Goal: Task Accomplishment & Management: Manage account settings

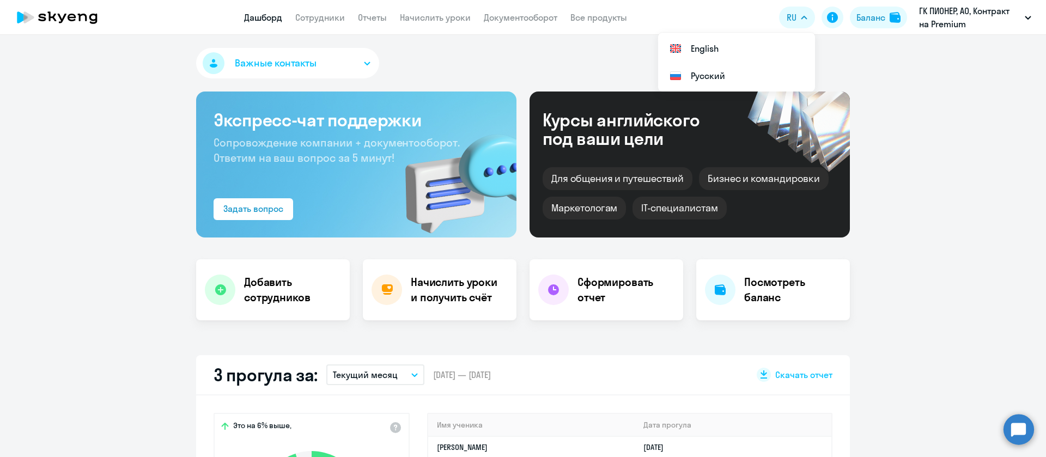
select select "30"
click at [880, 14] on div "Баланс" at bounding box center [871, 17] width 29 height 13
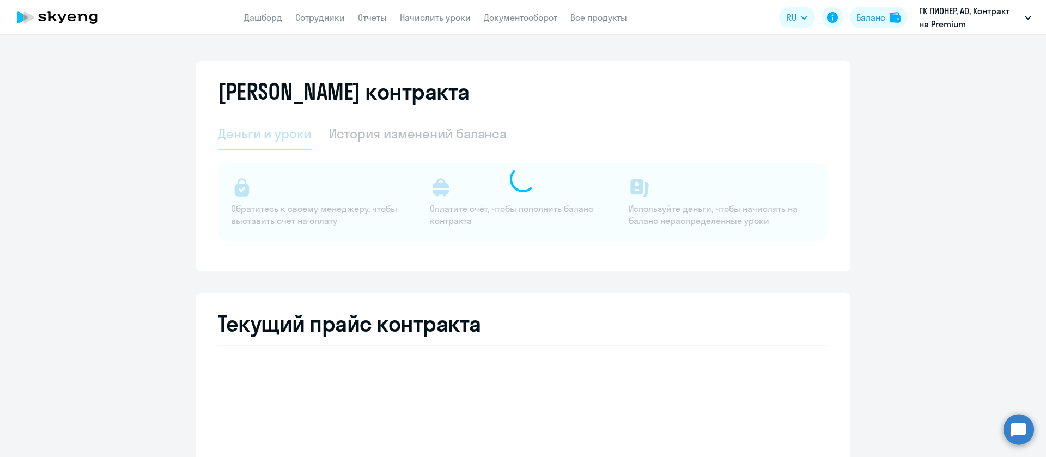
select select "english_adult_not_native_speaker"
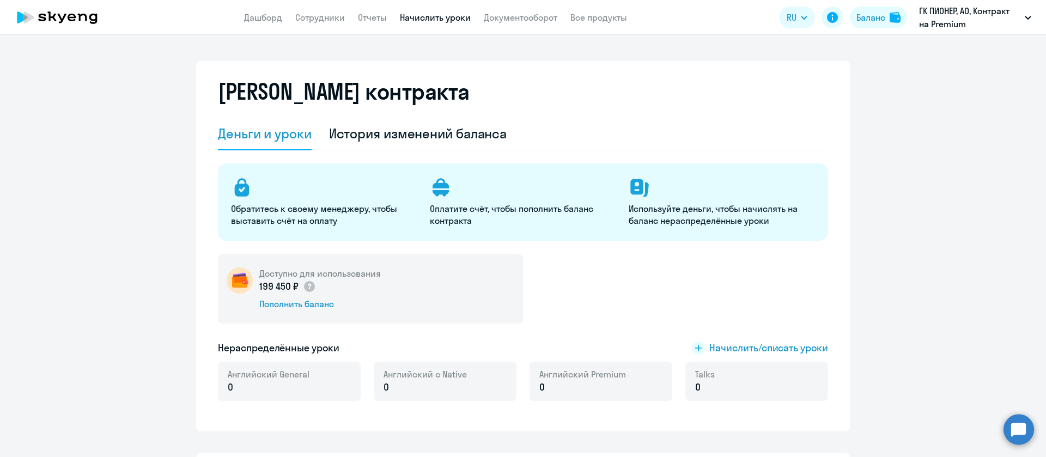
click at [421, 13] on link "Начислить уроки" at bounding box center [435, 17] width 71 height 11
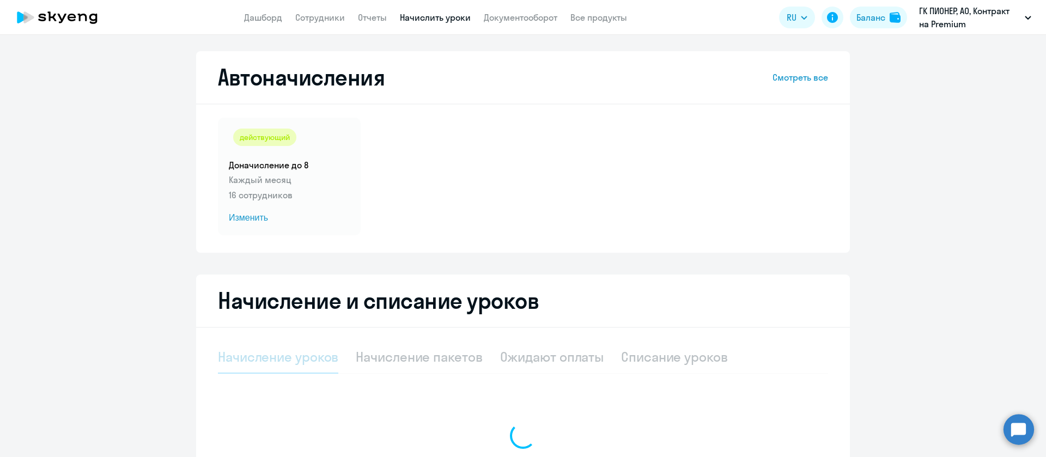
select select "10"
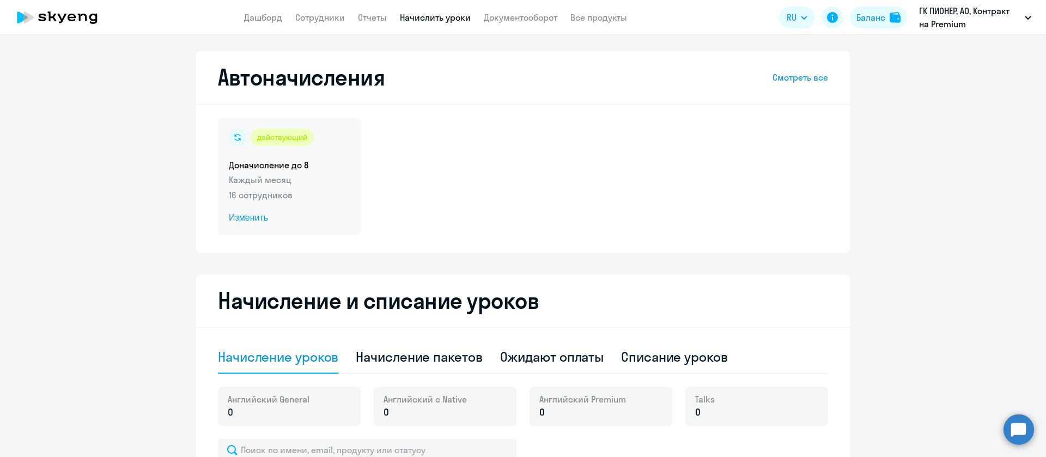
click at [310, 165] on h5 "Доначисление до 8" at bounding box center [289, 165] width 121 height 12
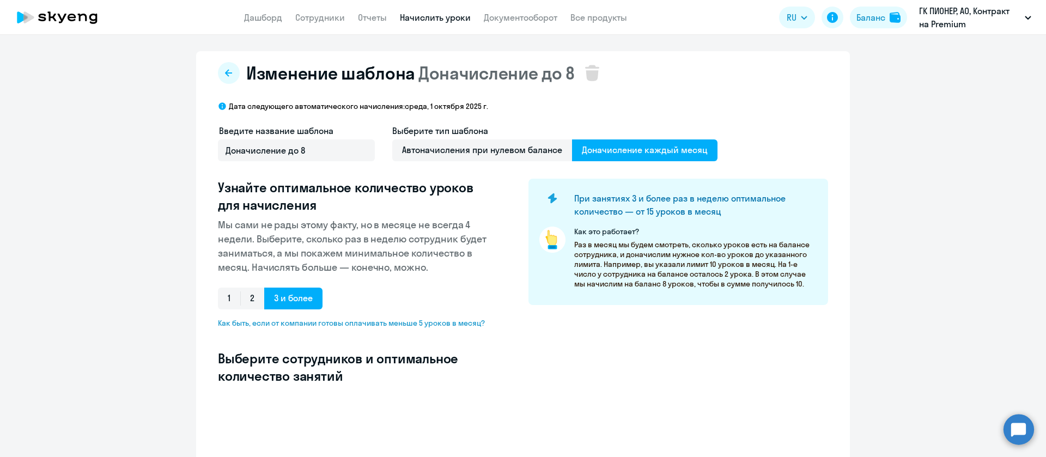
select select "10"
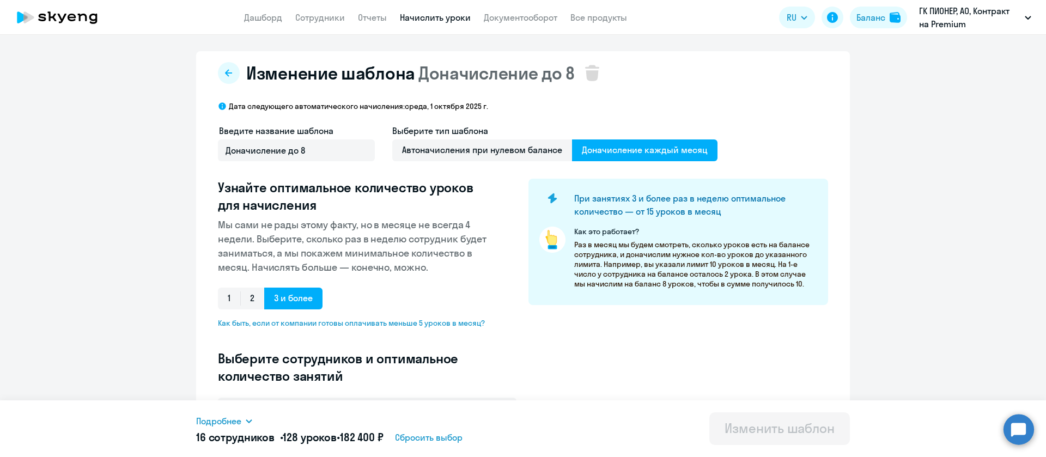
click at [219, 104] on icon at bounding box center [222, 105] width 7 height 7
click at [229, 106] on p "Дата следующего автоматического начисления: [DATE]" at bounding box center [358, 106] width 259 height 10
click at [219, 104] on icon at bounding box center [222, 105] width 7 height 7
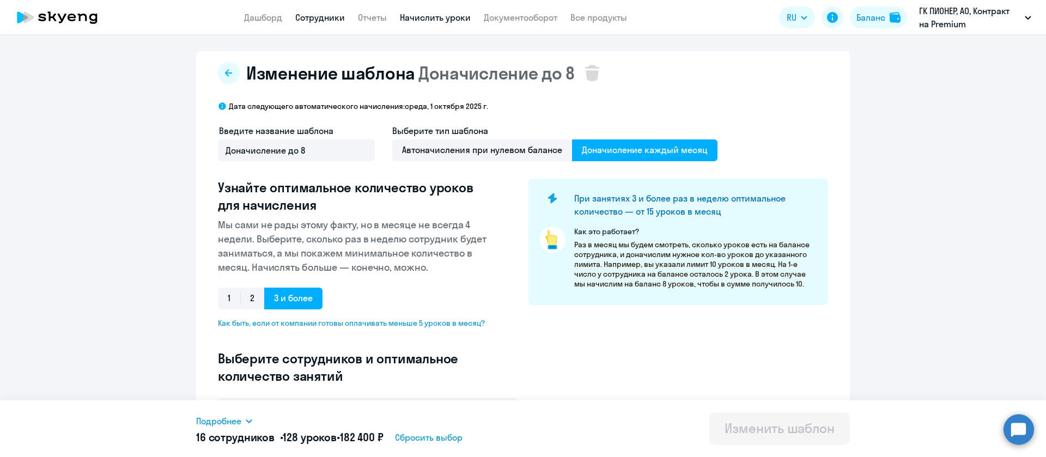
click at [313, 14] on link "Сотрудники" at bounding box center [320, 17] width 50 height 11
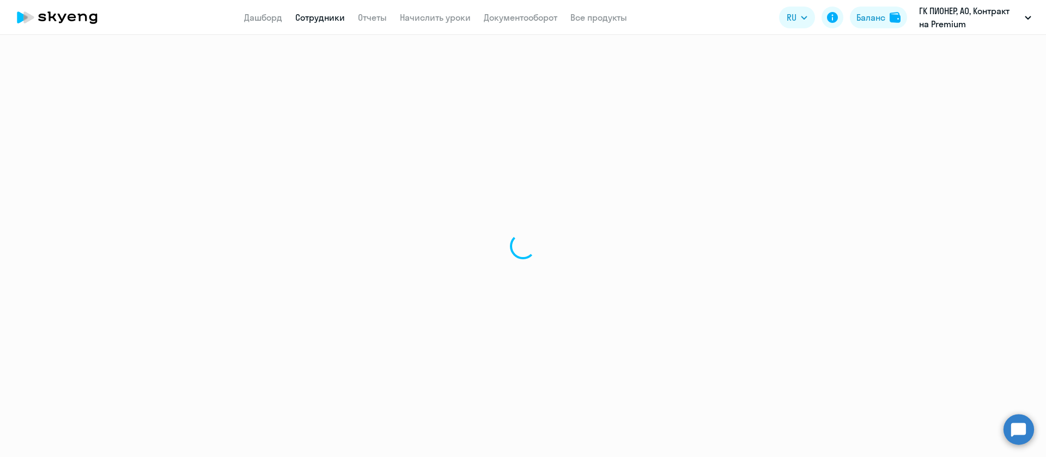
select select "30"
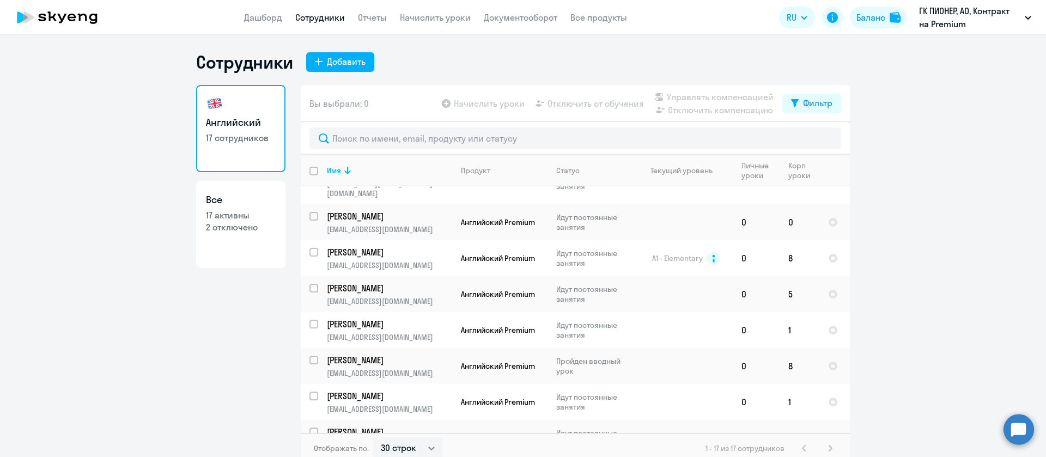
scroll to position [245, 0]
click at [451, 16] on link "Начислить уроки" at bounding box center [435, 17] width 71 height 11
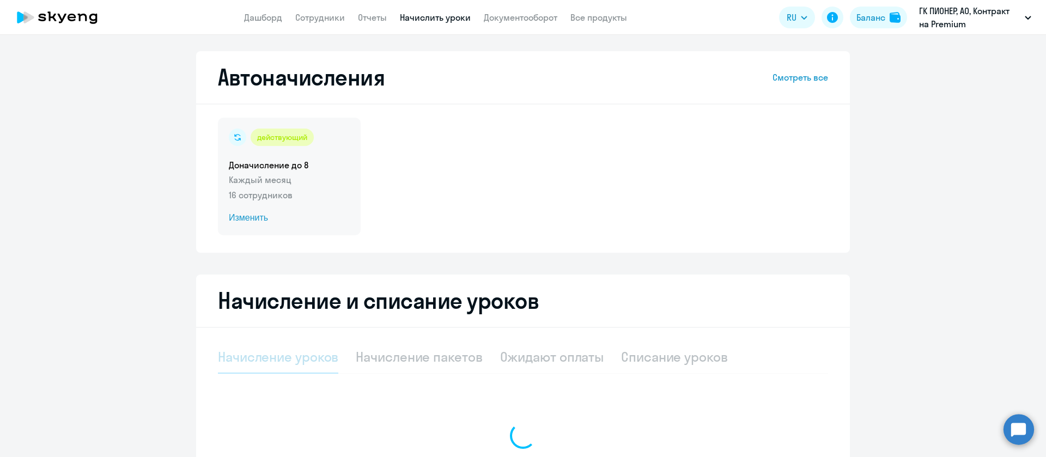
select select "10"
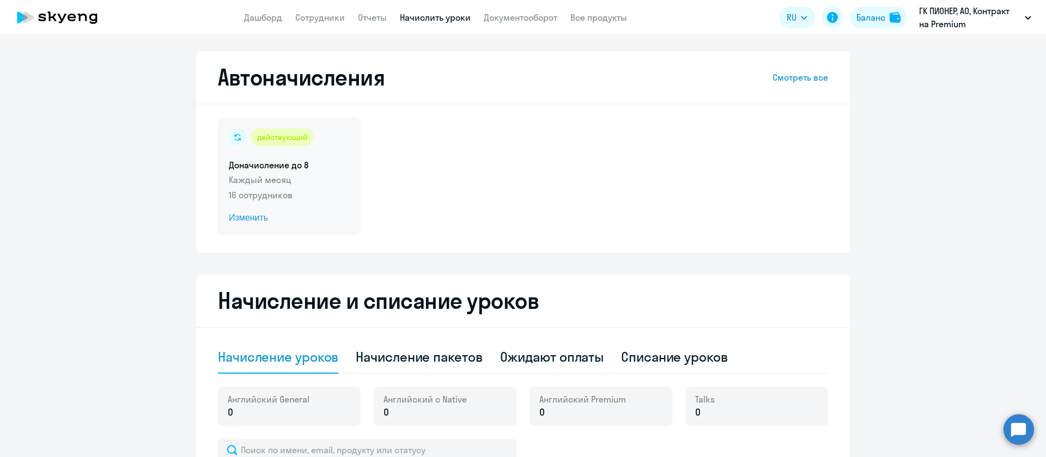
click at [314, 198] on p "16 сотрудников" at bounding box center [289, 195] width 121 height 13
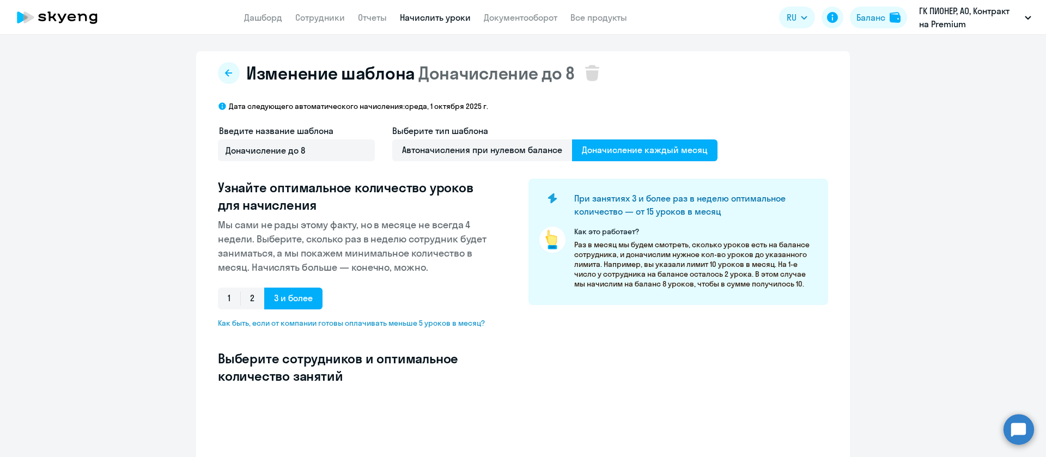
select select "10"
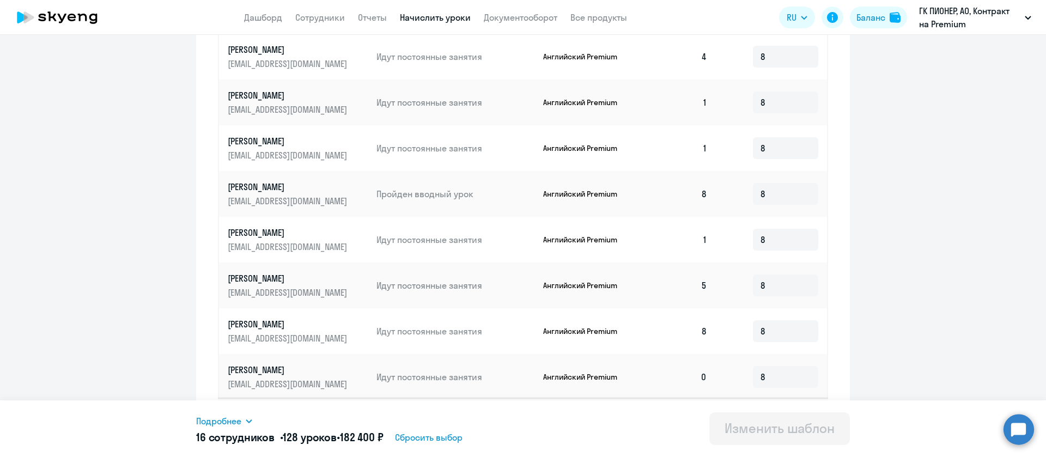
scroll to position [555, 0]
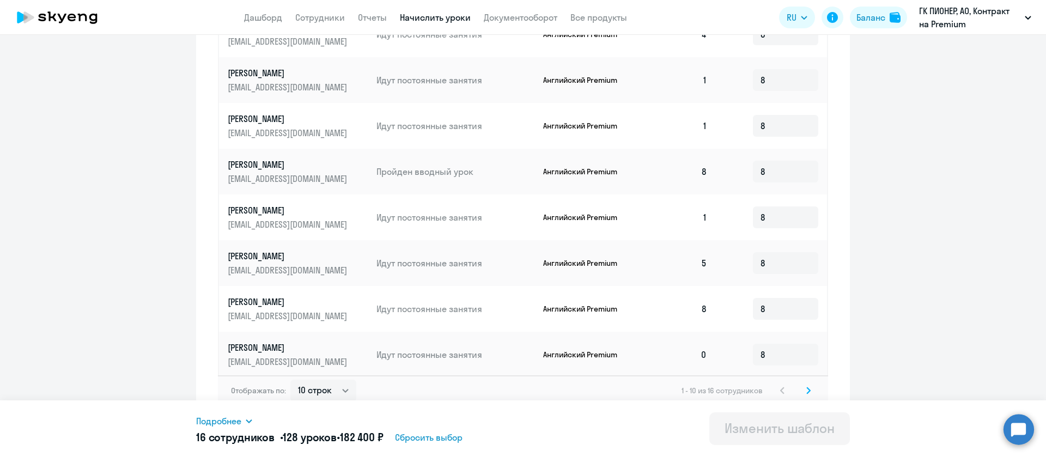
click at [802, 385] on svg-icon at bounding box center [808, 390] width 13 height 13
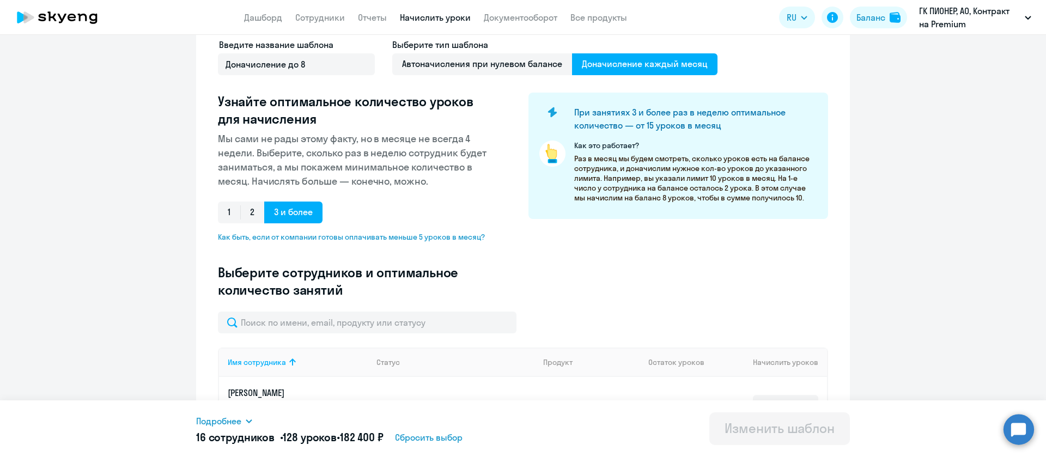
scroll to position [0, 0]
